Goal: Information Seeking & Learning: Learn about a topic

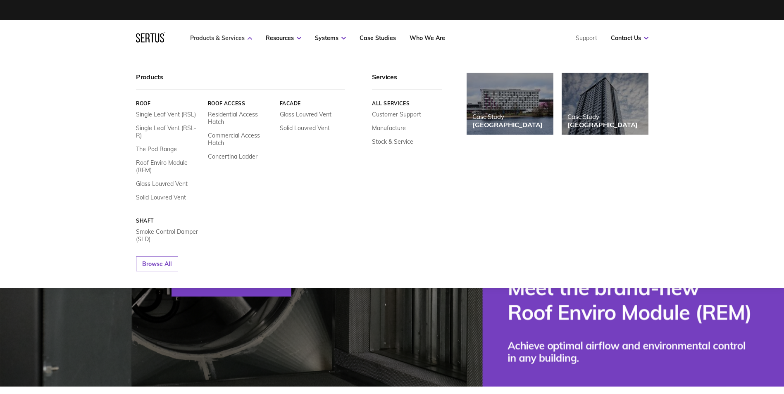
click at [222, 35] on link "Products & Services" at bounding box center [221, 37] width 62 height 7
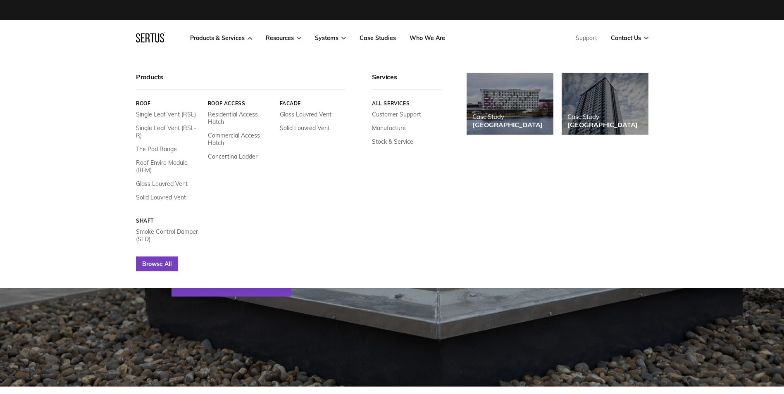
click at [162, 257] on link "Browse All" at bounding box center [157, 264] width 42 height 15
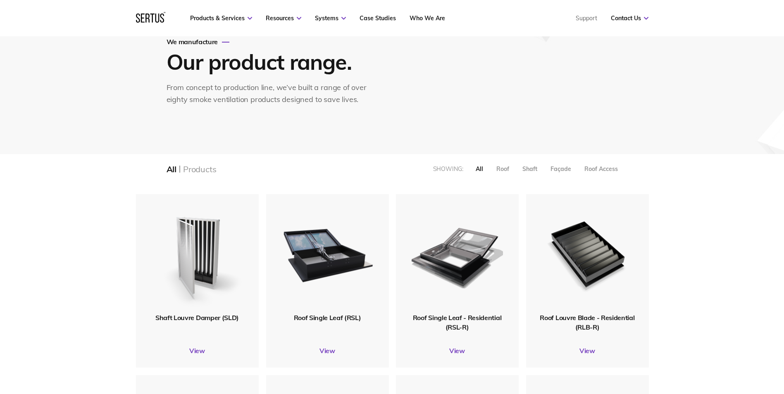
scroll to position [165, 0]
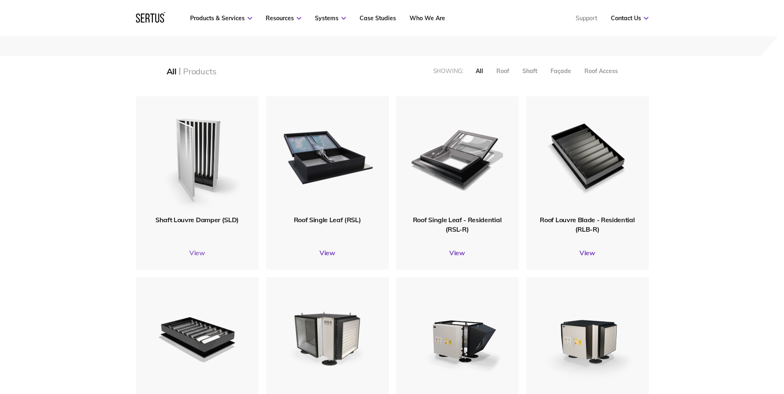
click at [191, 250] on link "View" at bounding box center [197, 253] width 123 height 8
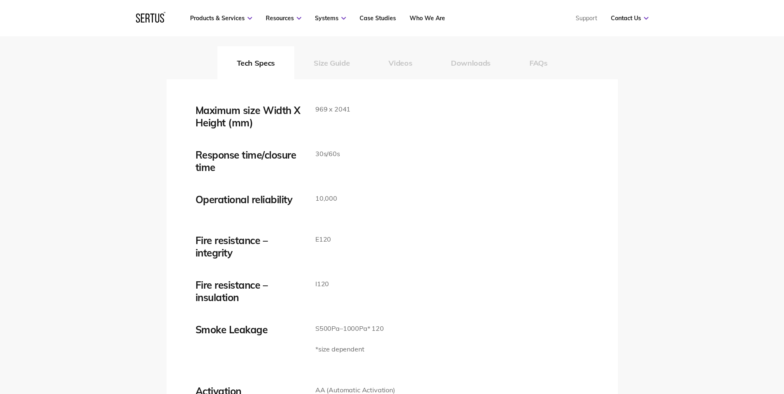
scroll to position [1364, 0]
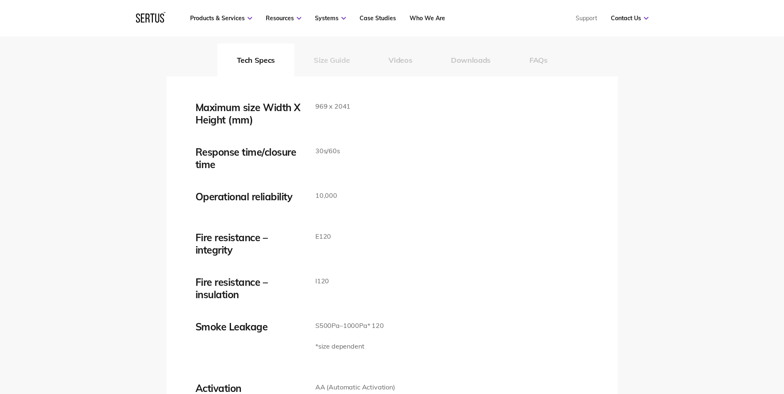
click at [326, 69] on button "Size Guide" at bounding box center [331, 59] width 75 height 33
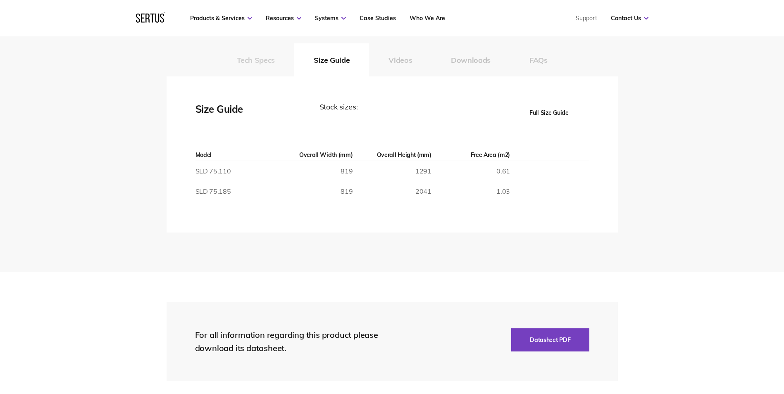
click at [275, 65] on button "Tech Specs" at bounding box center [255, 59] width 77 height 33
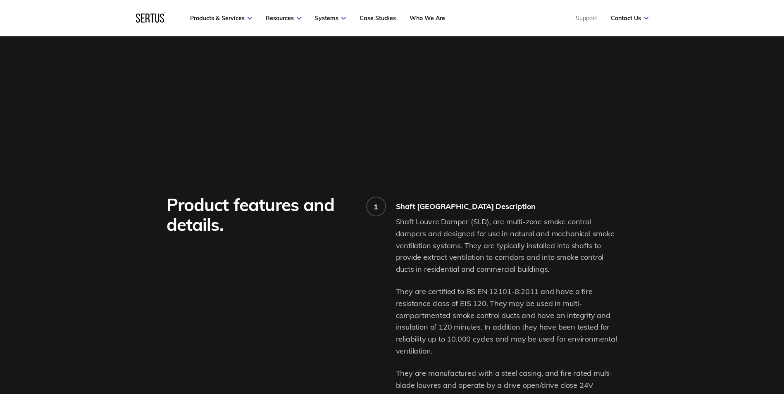
scroll to position [620, 0]
